Goal: Navigation & Orientation: Find specific page/section

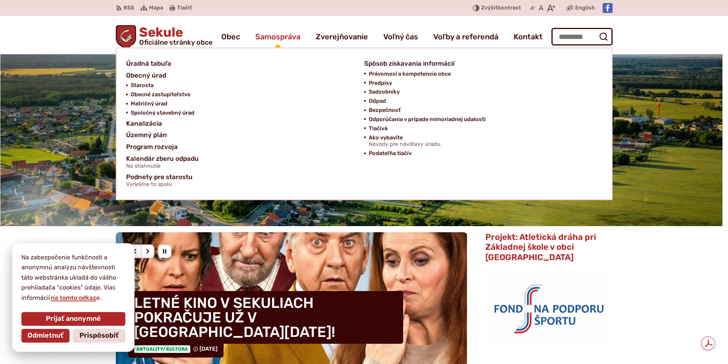
click at [283, 37] on span "Samospráva" at bounding box center [277, 36] width 45 height 21
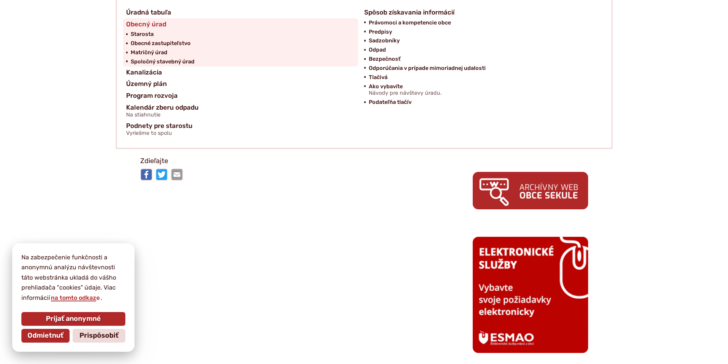
scroll to position [344, 0]
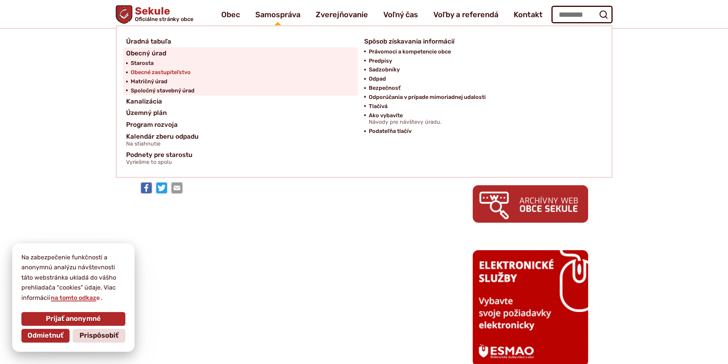
click at [182, 72] on span "Obecné zastupiteľstvo" at bounding box center [161, 72] width 60 height 9
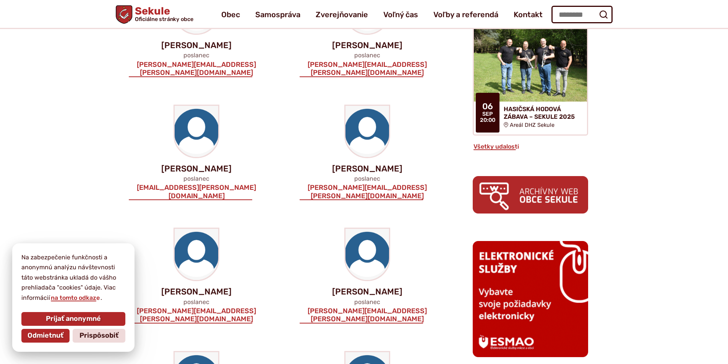
scroll to position [344, 0]
